Goal: Information Seeking & Learning: Find specific page/section

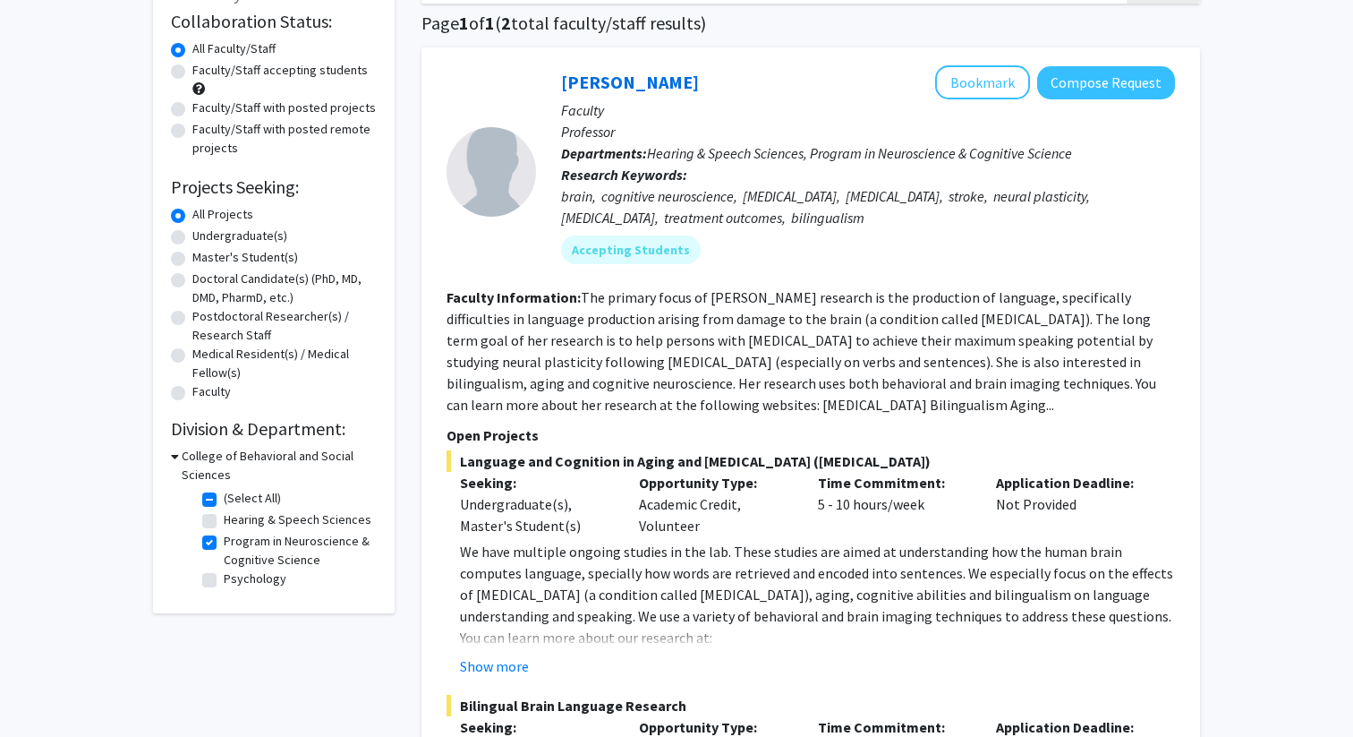
scroll to position [168, 0]
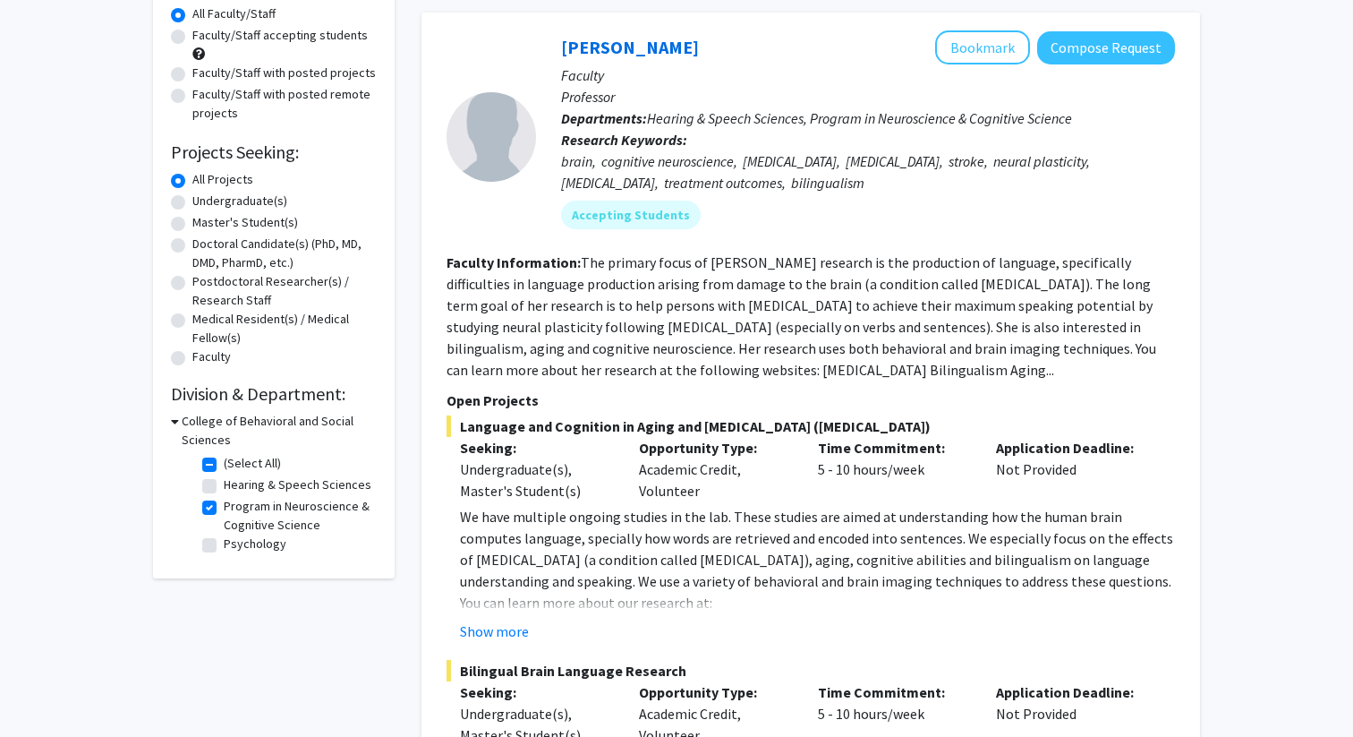
click at [224, 508] on label "Program in Neuroscience & Cognitive Science" at bounding box center [298, 516] width 149 height 38
click at [224, 508] on input "Program in Neuroscience & Cognitive Science" at bounding box center [230, 503] width 12 height 12
checkbox input "false"
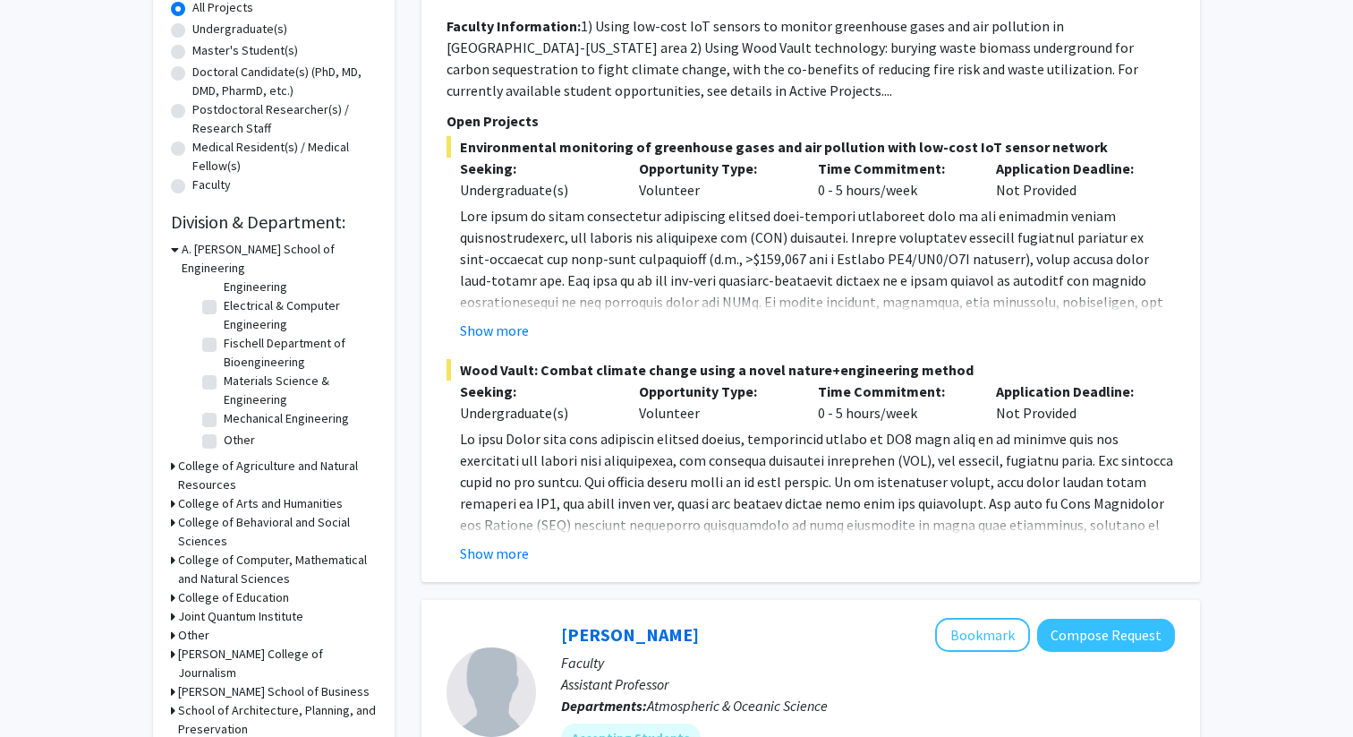
scroll to position [358, 0]
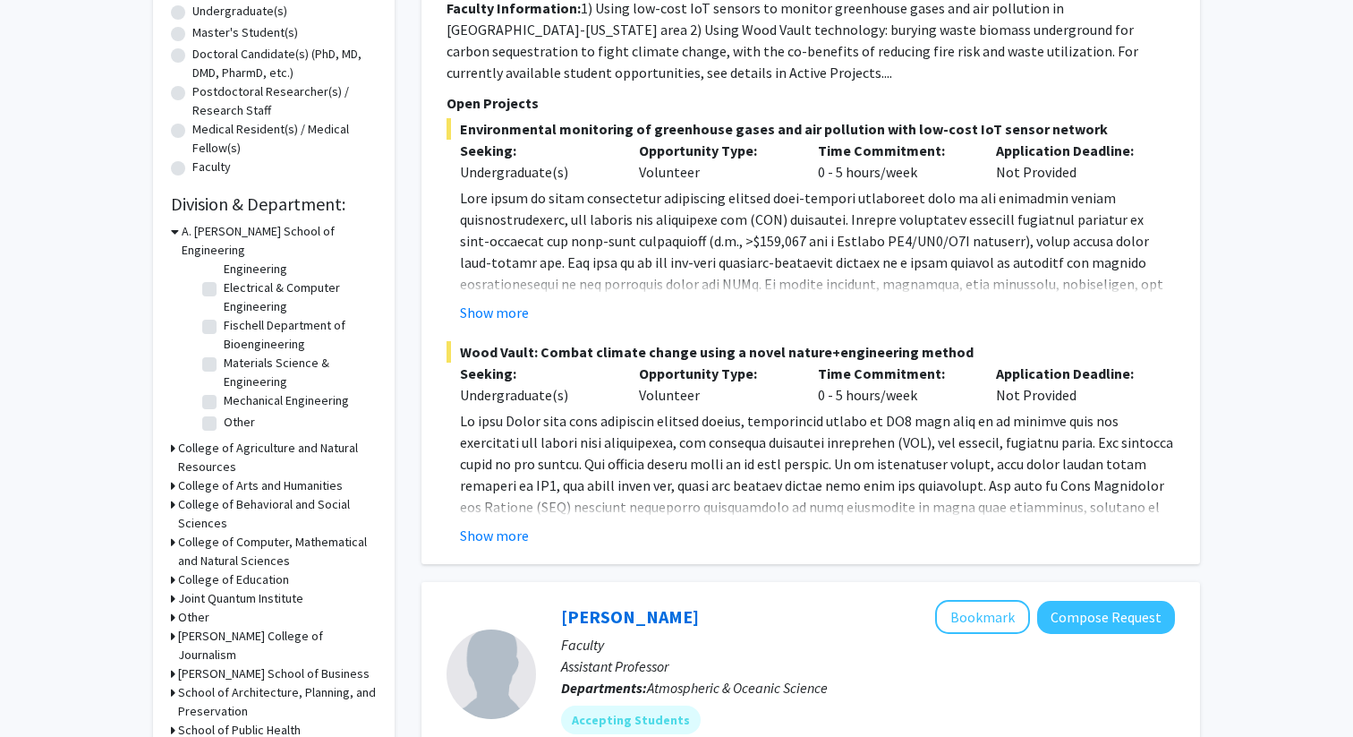
click at [210, 535] on h3 "College of Computer, Mathematical and Natural Sciences" at bounding box center [277, 552] width 199 height 38
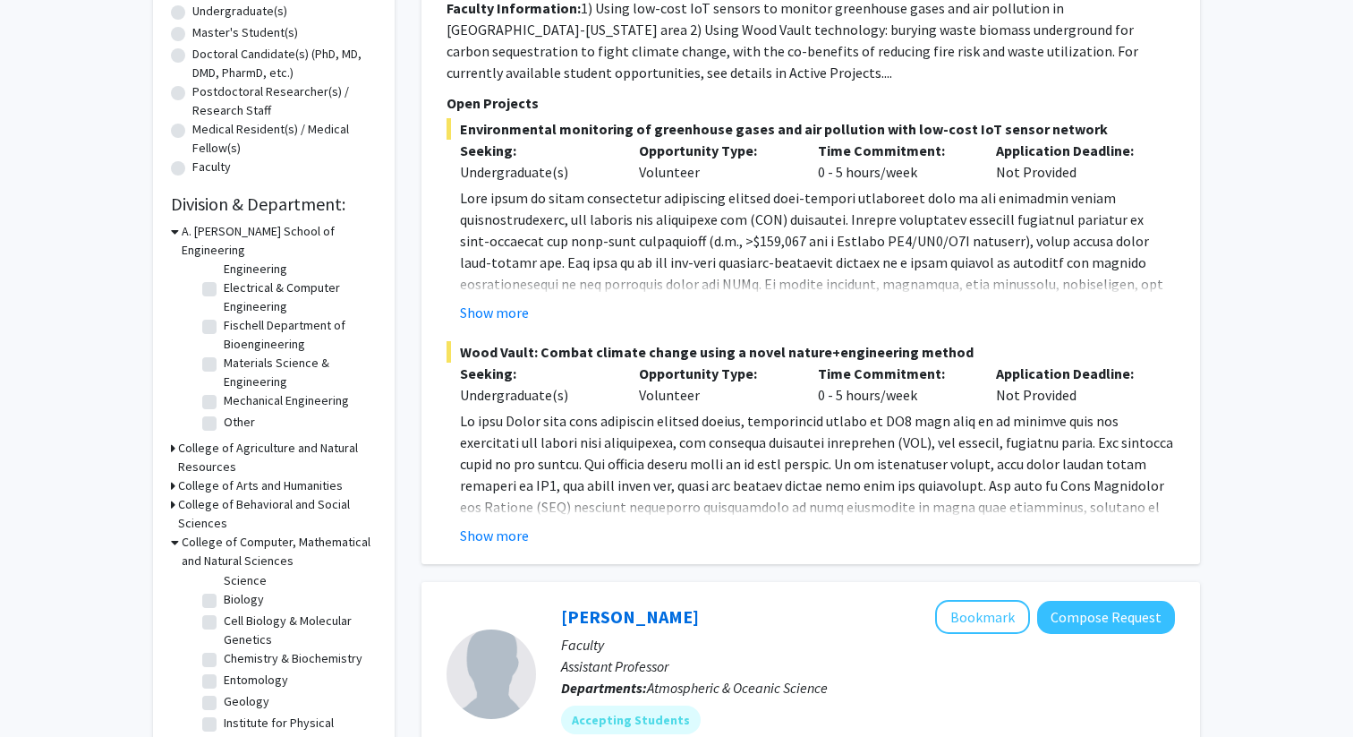
scroll to position [74, 0]
click at [224, 602] on label "Cell Biology & Molecular Genetics" at bounding box center [298, 621] width 149 height 38
click at [224, 602] on input "Cell Biology & Molecular Genetics" at bounding box center [230, 608] width 12 height 12
checkbox input "true"
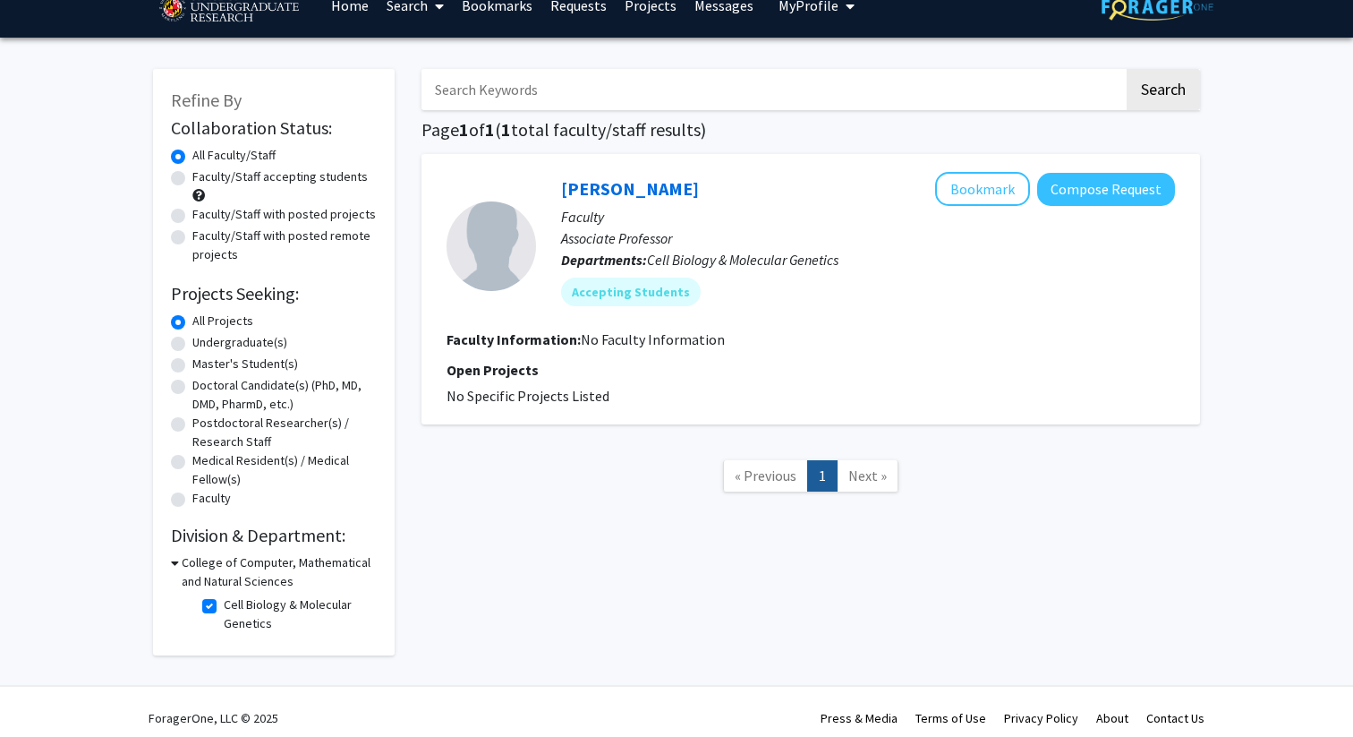
scroll to position [30, 0]
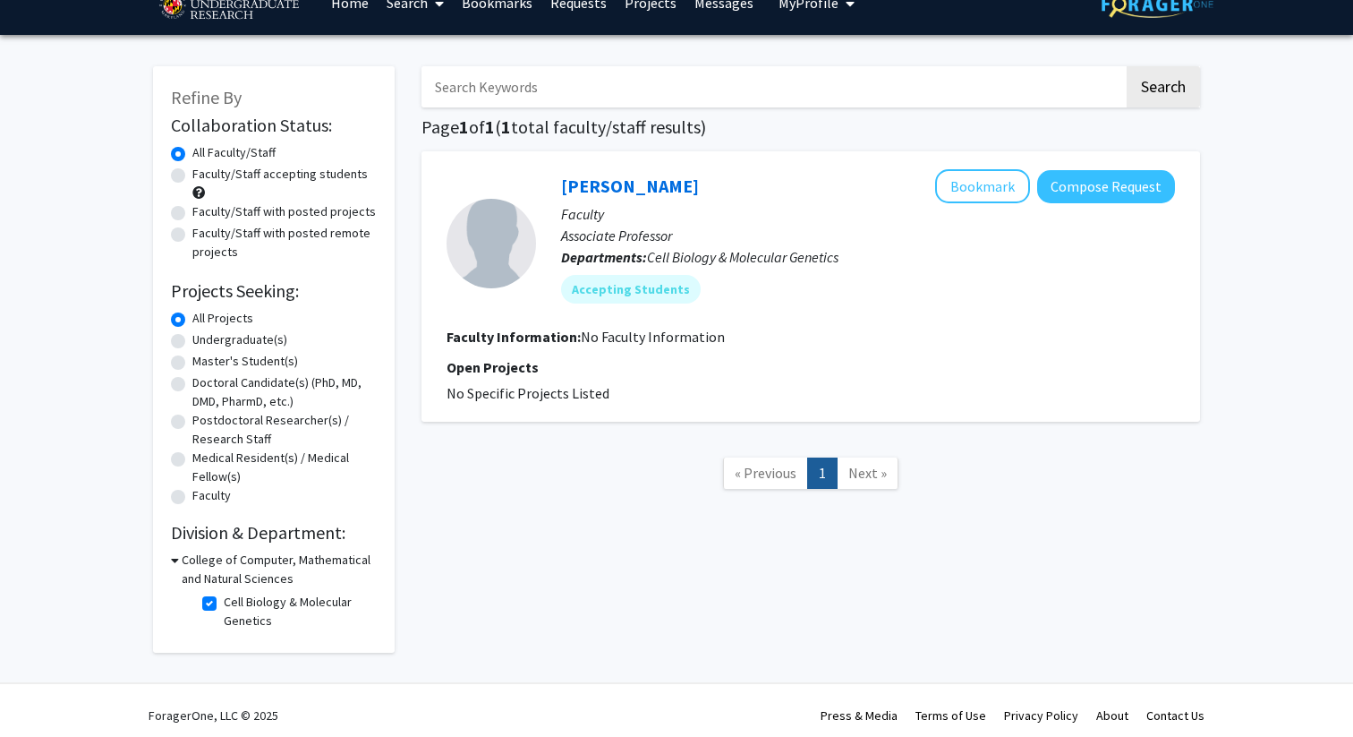
click at [837, 348] on fg-search-faculty "Brian Pierce Bookmark Compose Request Faculty Associate Professor Departments: …" at bounding box center [811, 286] width 729 height 235
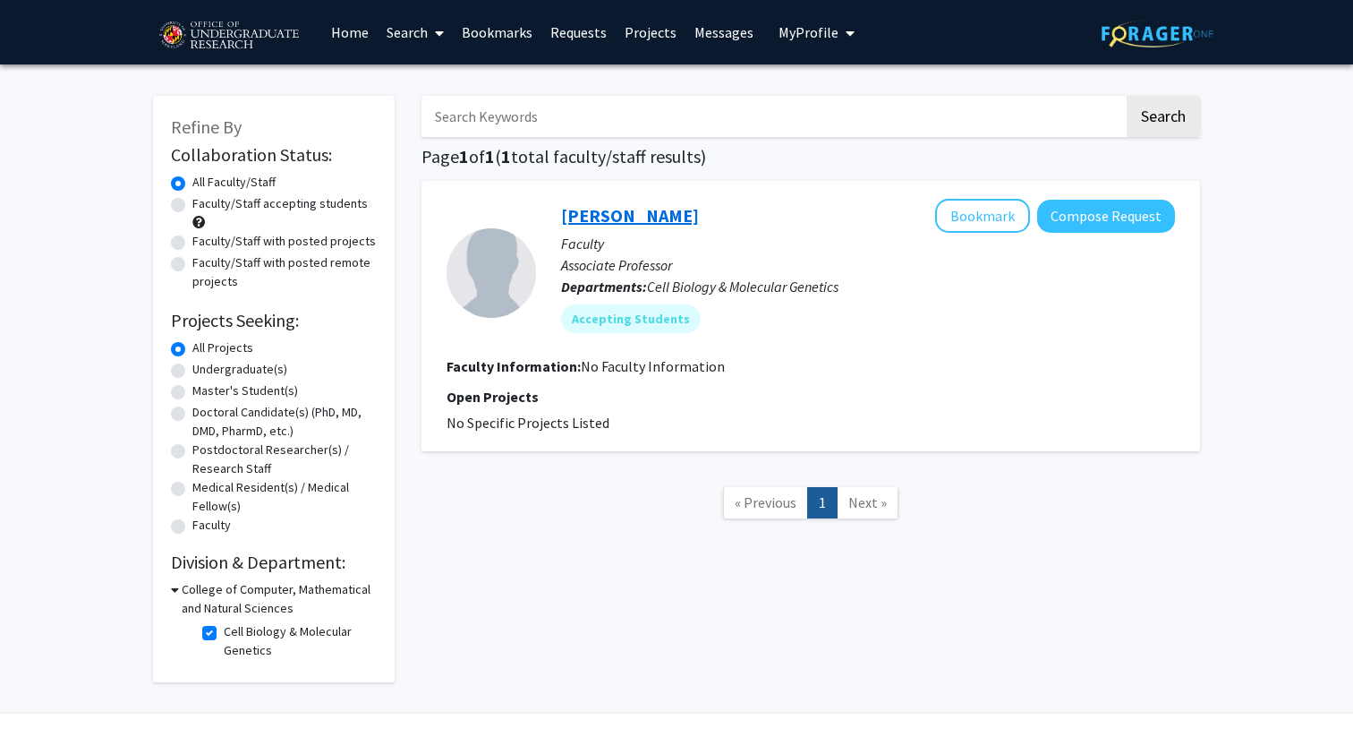
click at [637, 220] on link "Brian Pierce" at bounding box center [630, 215] width 138 height 22
click at [224, 630] on label "Cell Biology & Molecular Genetics" at bounding box center [298, 641] width 149 height 38
click at [224, 630] on input "Cell Biology & Molecular Genetics" at bounding box center [230, 628] width 12 height 12
checkbox input "false"
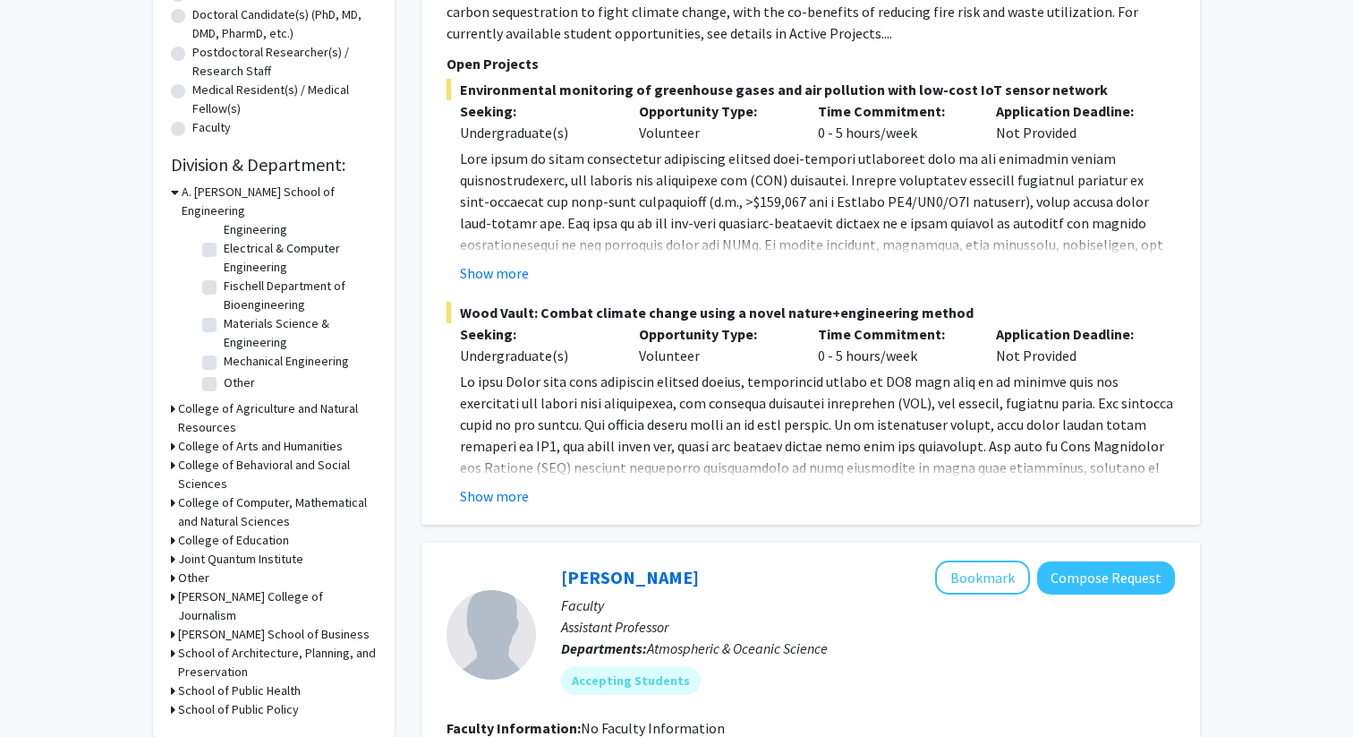
scroll to position [411, 0]
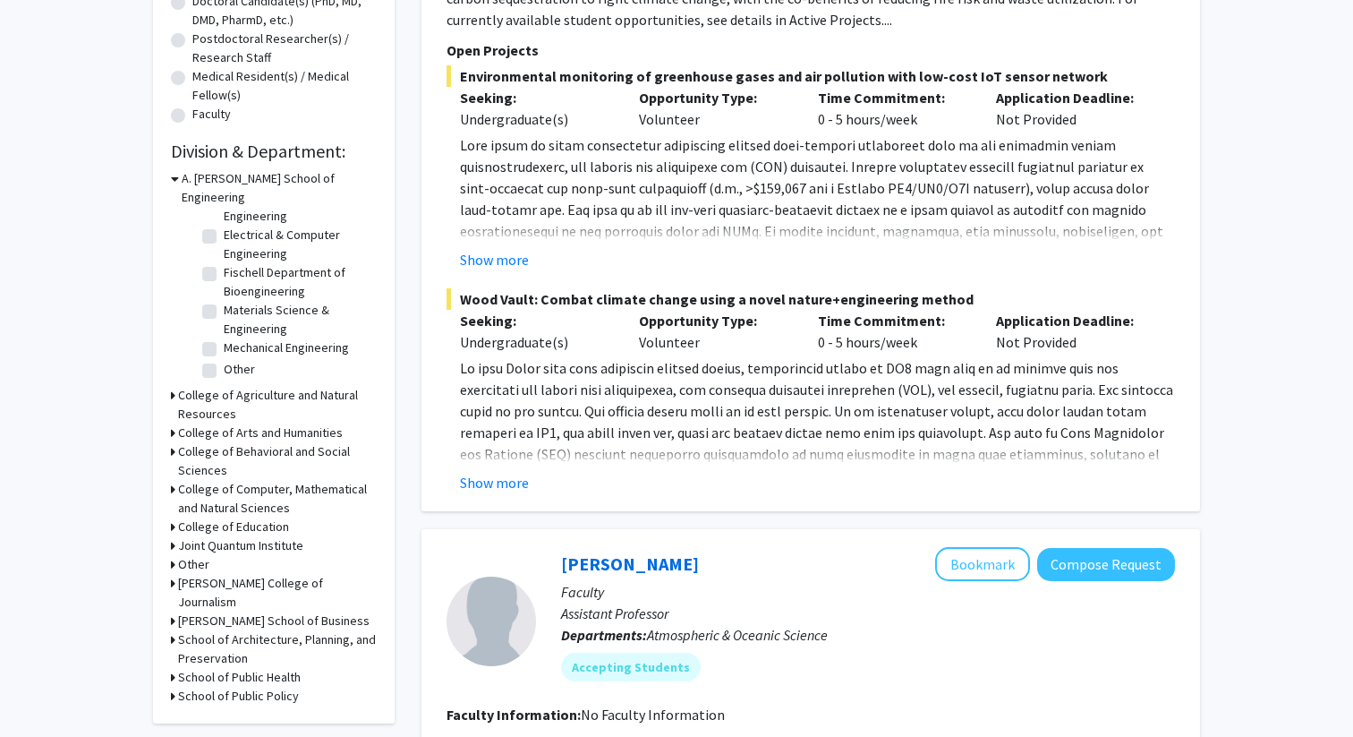
click at [213, 480] on h3 "College of Computer, Mathematical and Natural Sciences" at bounding box center [277, 499] width 199 height 38
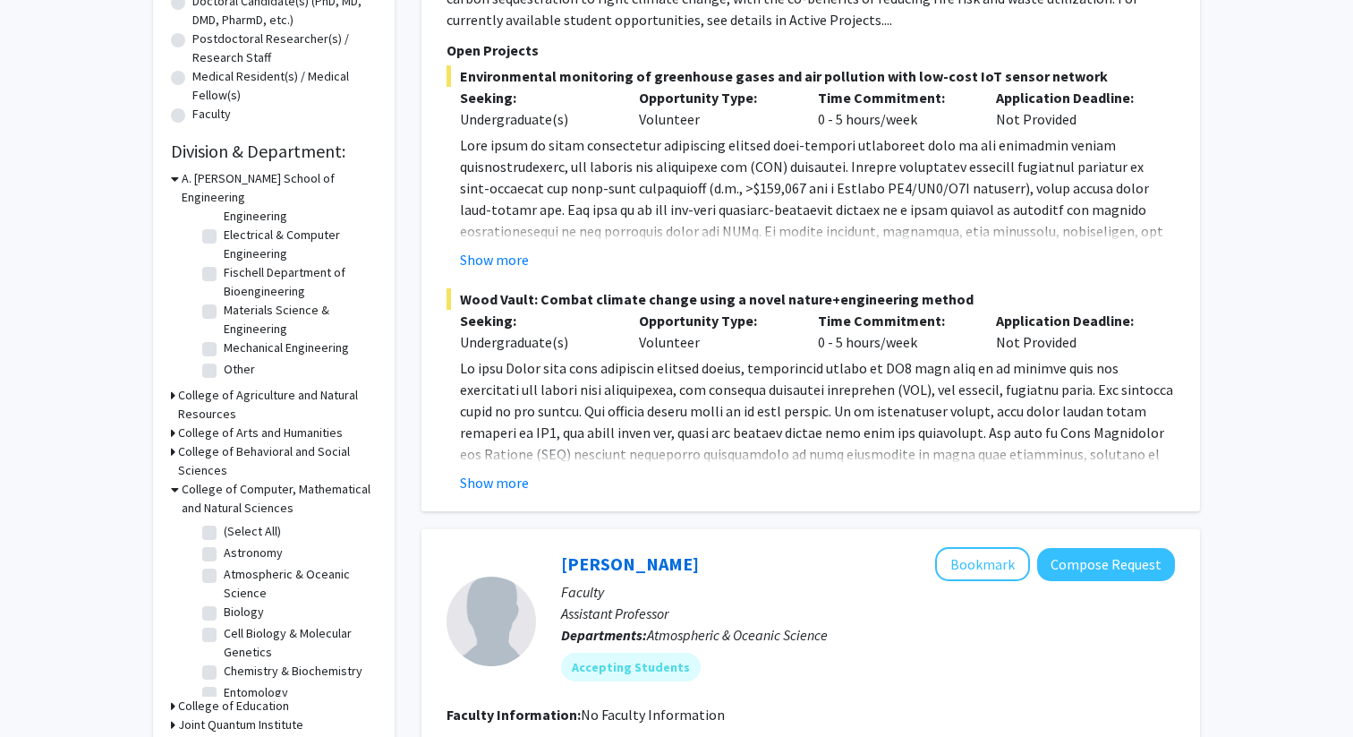
scroll to position [26, 0]
click at [224, 576] on label "Biology" at bounding box center [244, 585] width 40 height 19
click at [224, 576] on input "Biology" at bounding box center [230, 582] width 12 height 12
checkbox input "true"
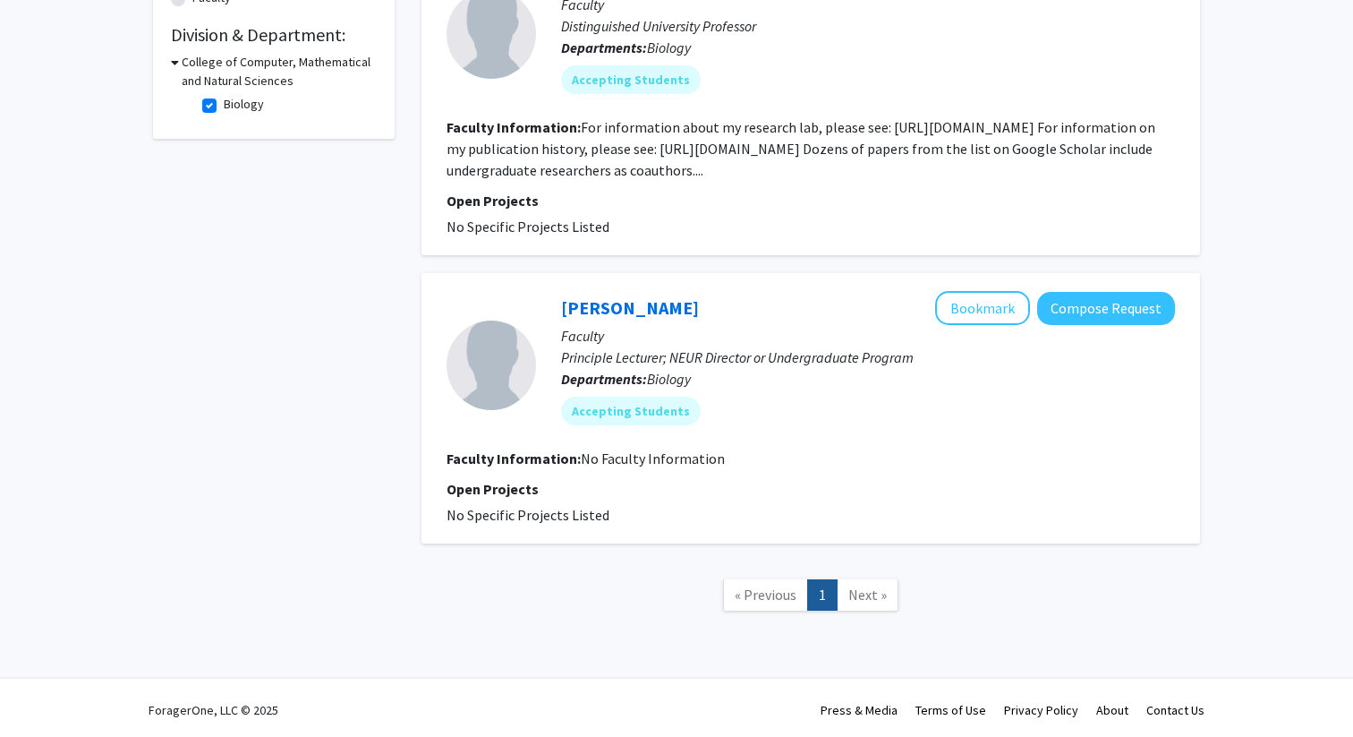
scroll to position [532, 0]
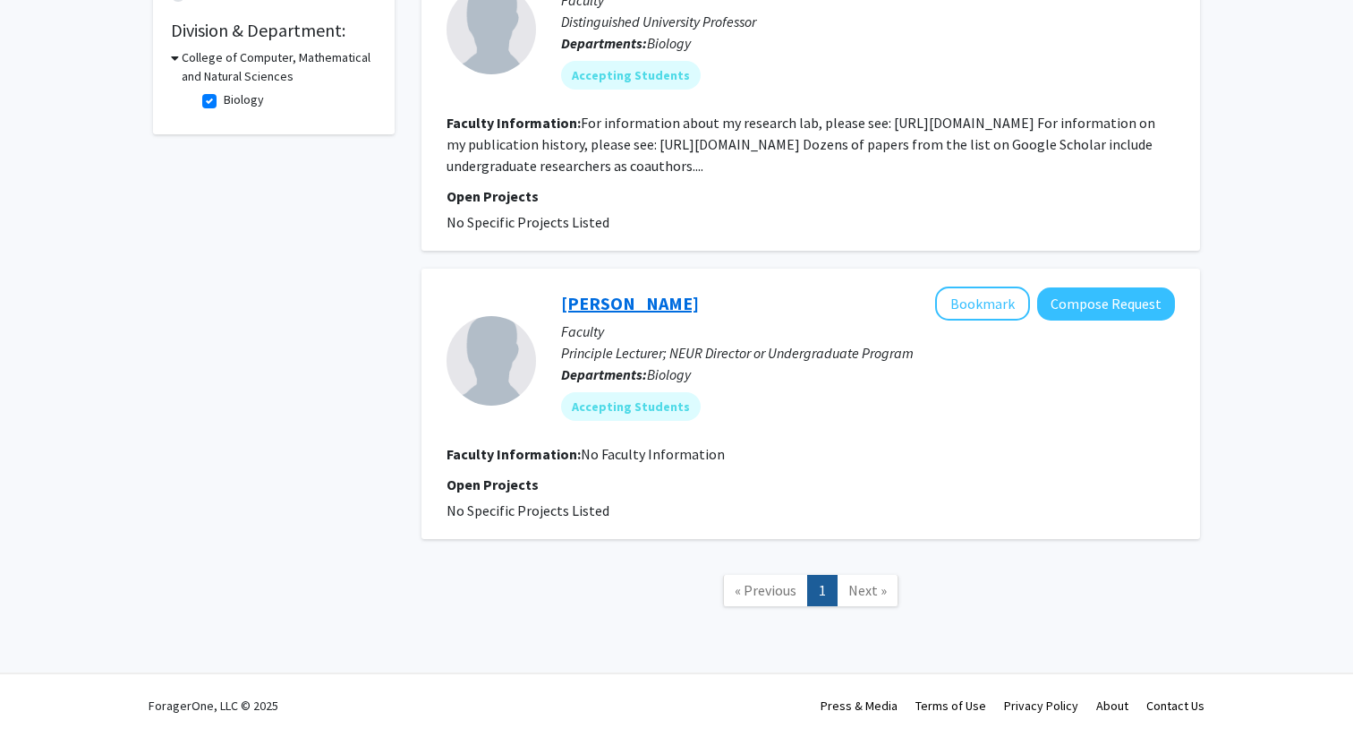
click at [568, 303] on link "Hilary Bierman" at bounding box center [630, 303] width 138 height 22
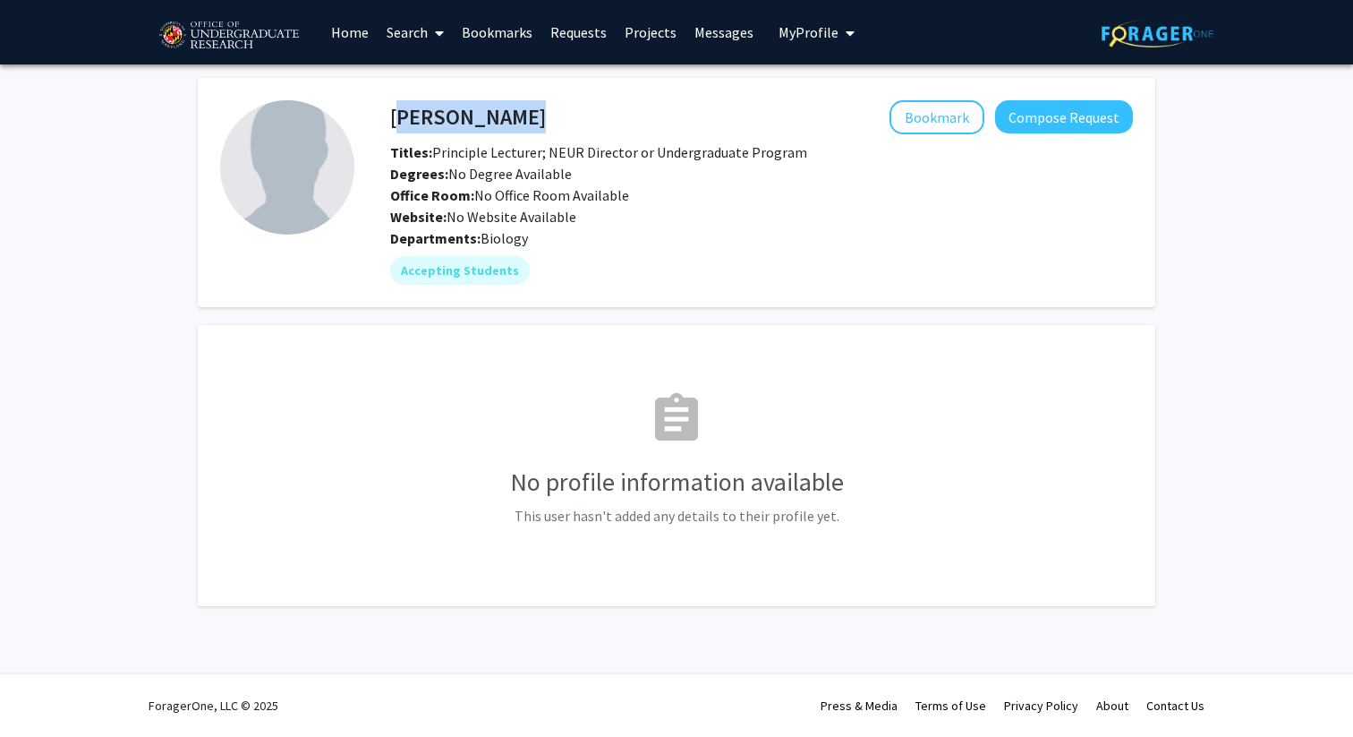
drag, startPoint x: 396, startPoint y: 120, endPoint x: 541, endPoint y: 122, distance: 145.0
click at [541, 122] on div "Hilary Bierman Bookmark Compose Request" at bounding box center [762, 117] width 770 height 34
copy h4 "Hilary Bierman"
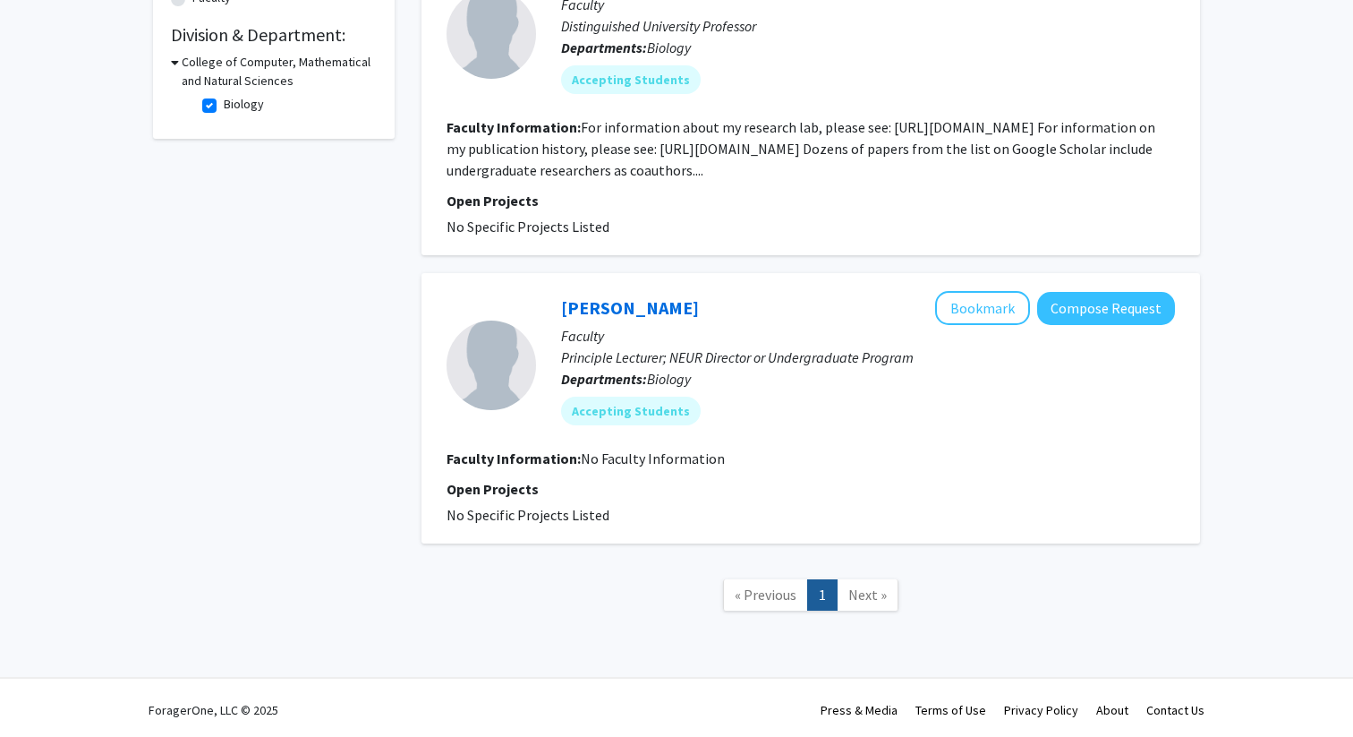
scroll to position [532, 0]
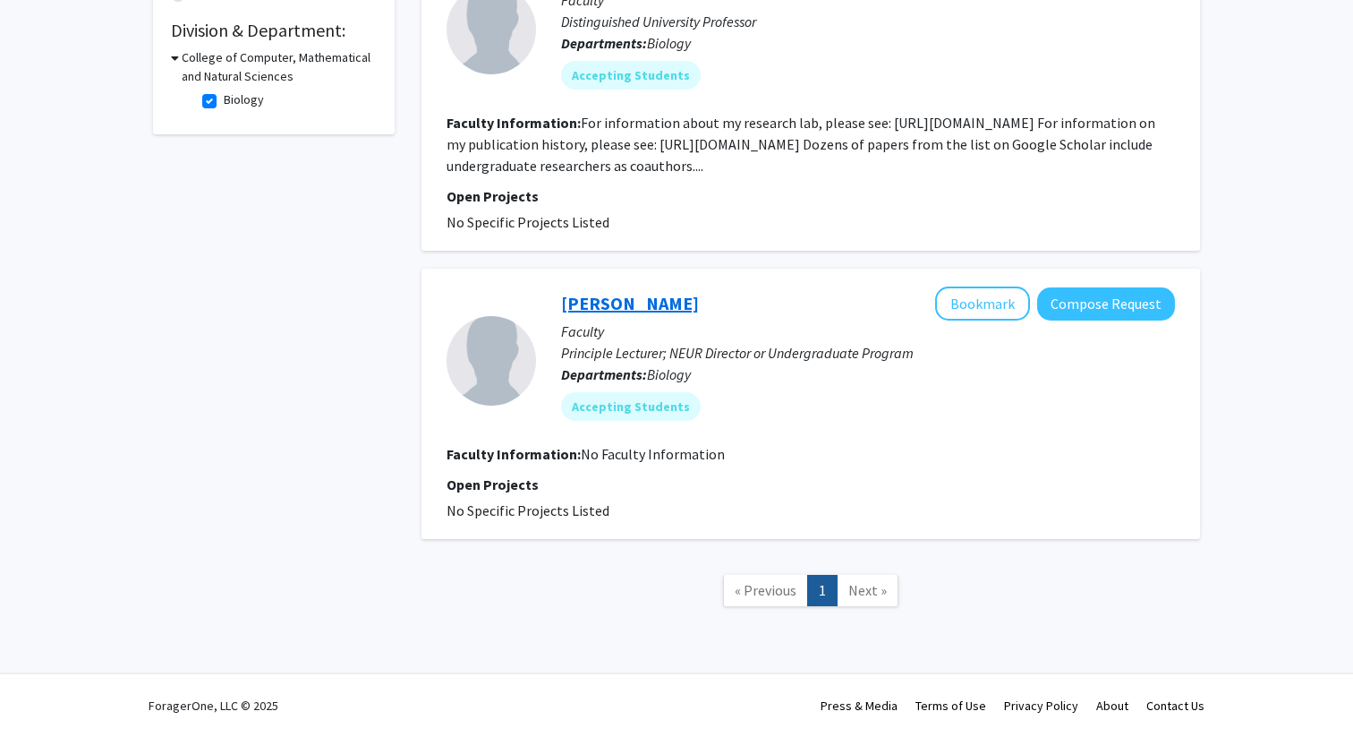
click at [606, 305] on link "Hilary Bierman" at bounding box center [630, 303] width 138 height 22
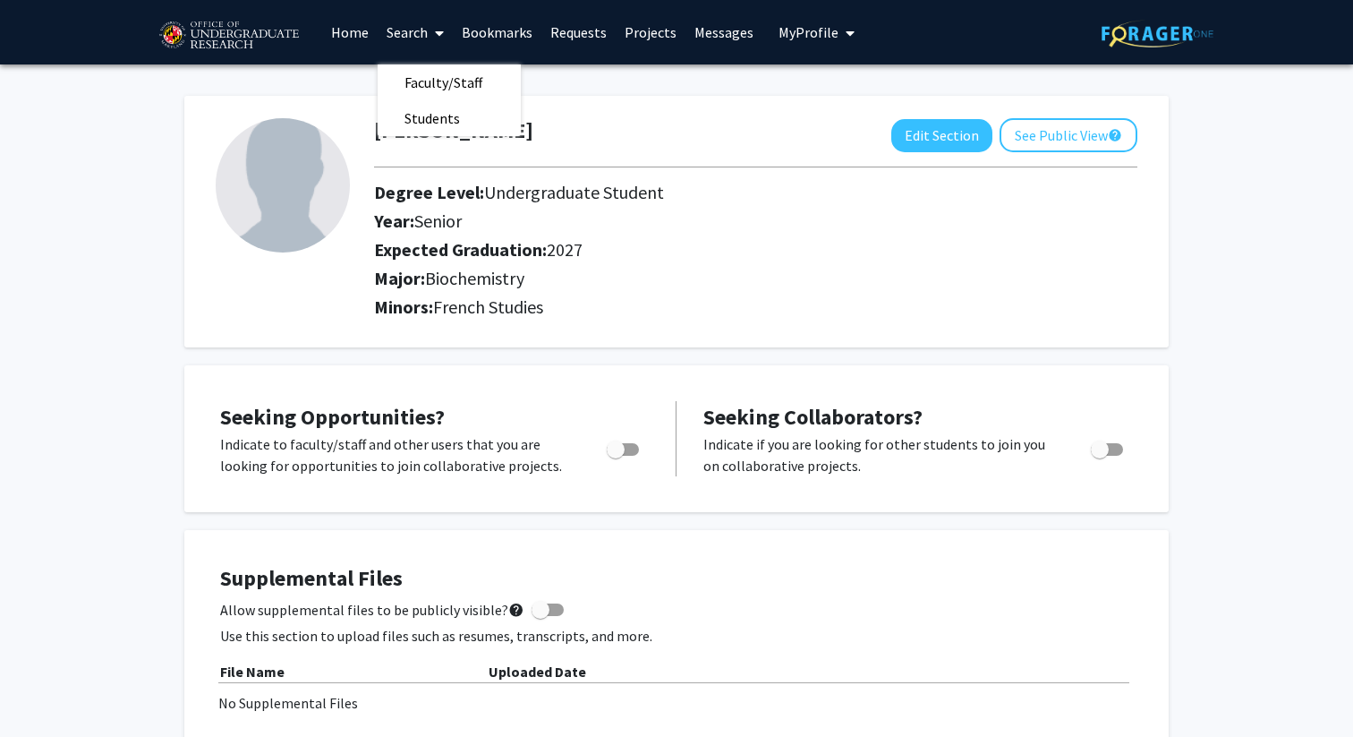
click at [618, 269] on h2 "Major: Biochemistry" at bounding box center [756, 278] width 764 height 21
